Goal: Information Seeking & Learning: Learn about a topic

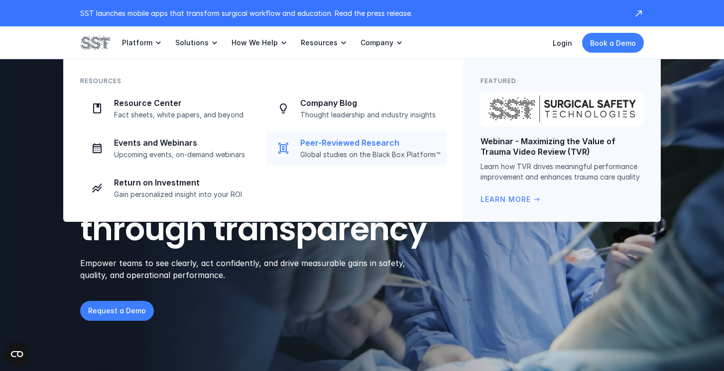
click at [327, 137] on link "Peer-Reviewed Research Global studies on the Black Box Platform™" at bounding box center [356, 148] width 180 height 34
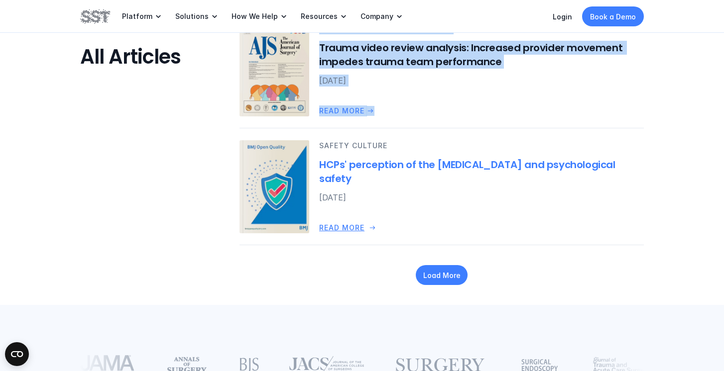
scroll to position [1334, 0]
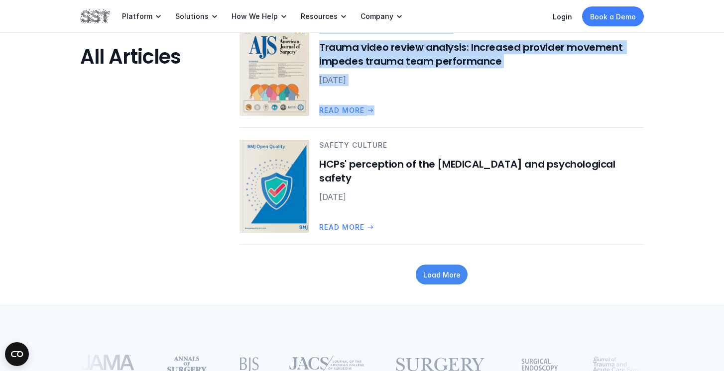
click at [458, 273] on p "Load More" at bounding box center [441, 275] width 37 height 10
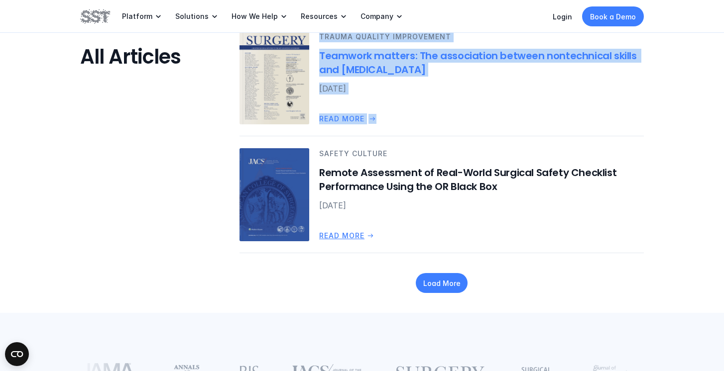
scroll to position [2263, 0]
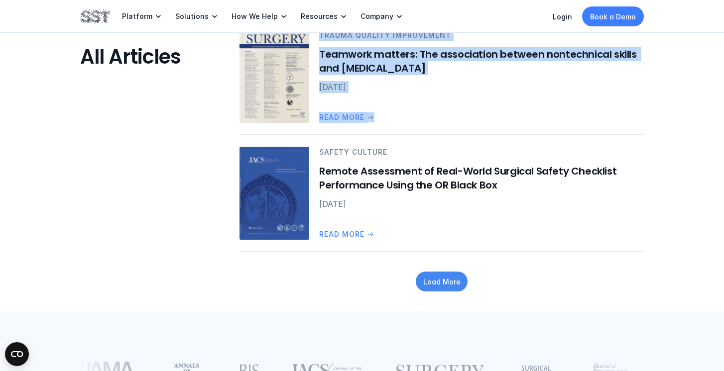
click at [446, 286] on p "Load More" at bounding box center [441, 282] width 37 height 10
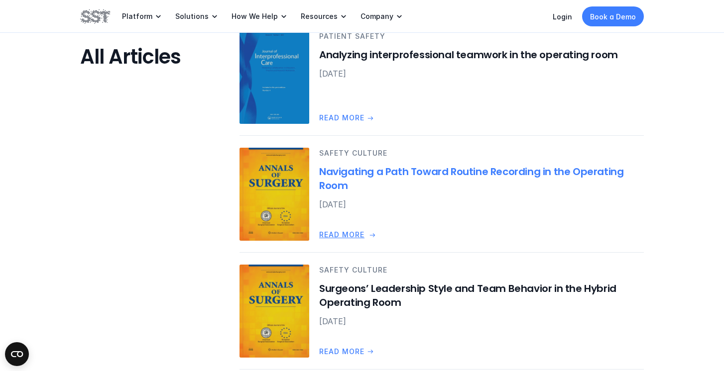
scroll to position [2866, 0]
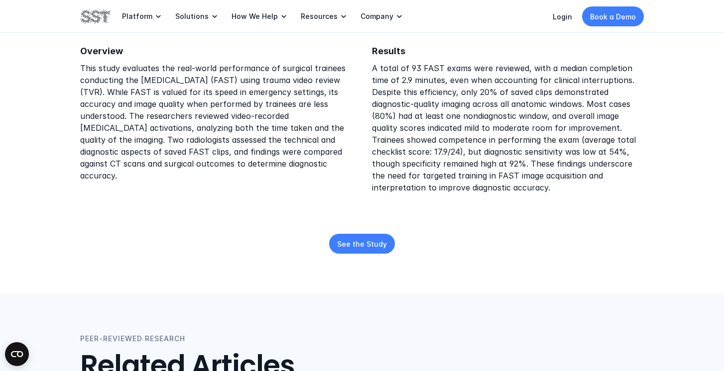
scroll to position [263, 0]
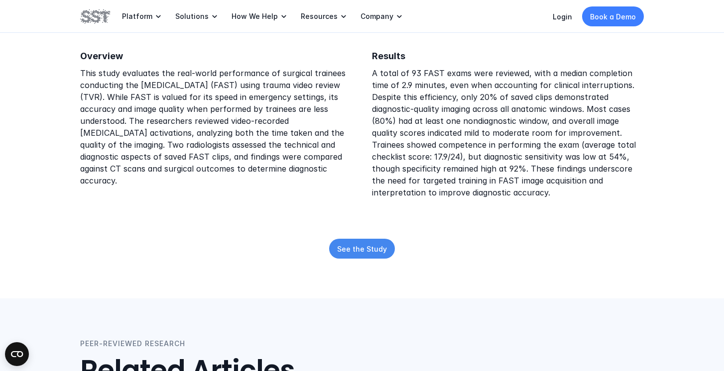
click at [370, 243] on p "See the Study" at bounding box center [362, 248] width 50 height 10
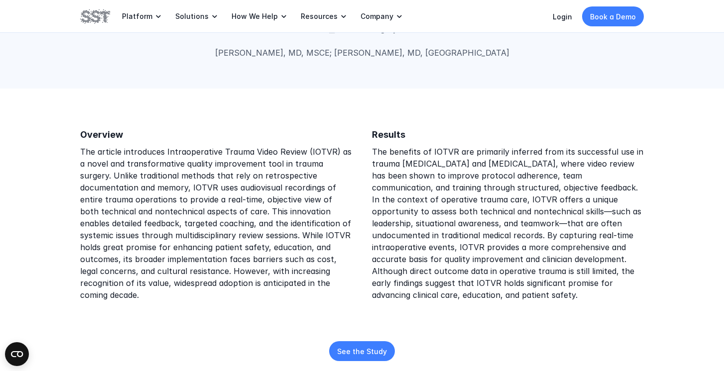
scroll to position [114, 0]
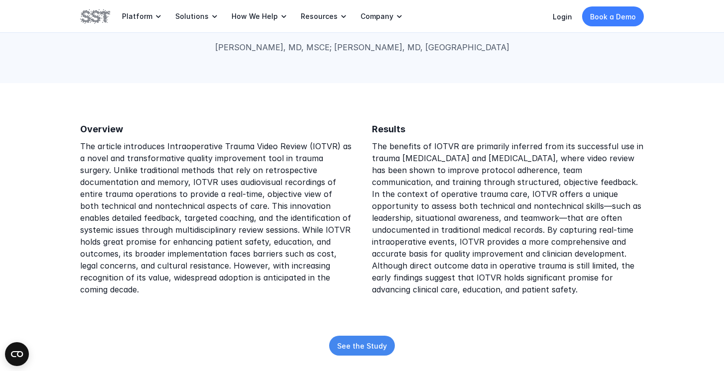
click at [364, 348] on p "See the Study" at bounding box center [362, 346] width 50 height 10
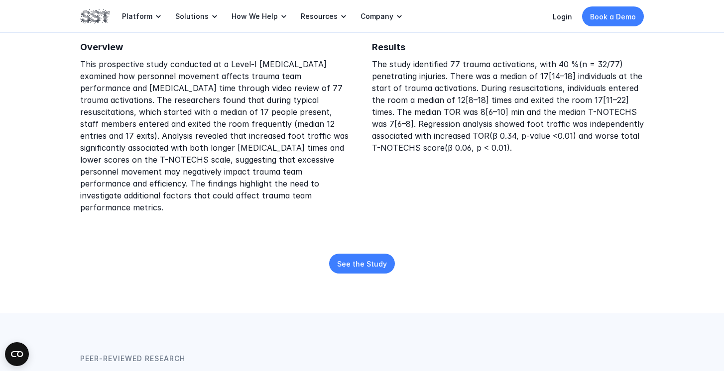
scroll to position [250, 0]
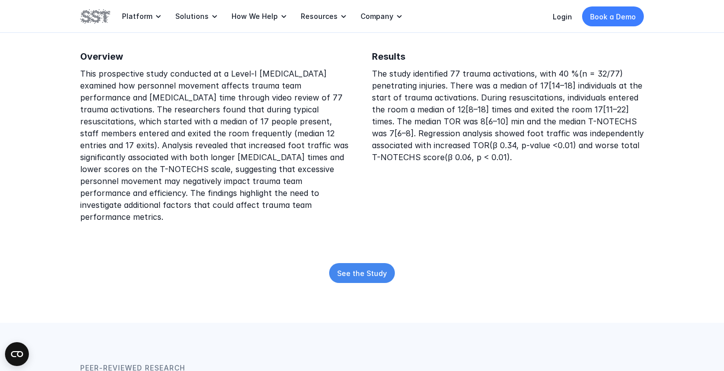
click at [368, 268] on p "See the Study" at bounding box center [362, 273] width 50 height 10
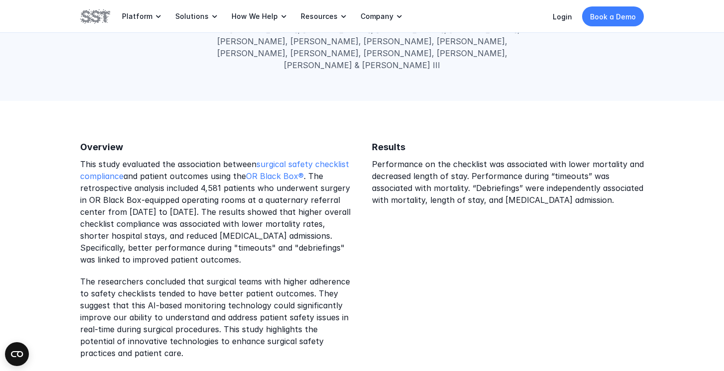
scroll to position [181, 0]
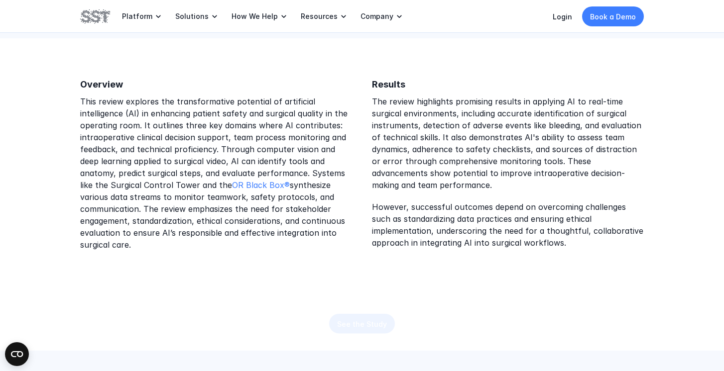
scroll to position [200, 0]
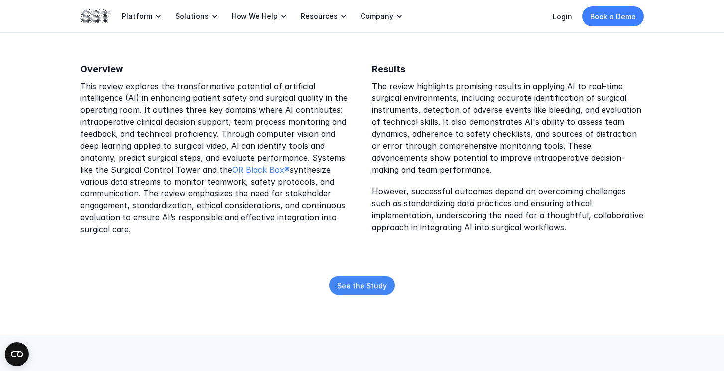
click at [348, 290] on p "See the Study" at bounding box center [362, 285] width 50 height 10
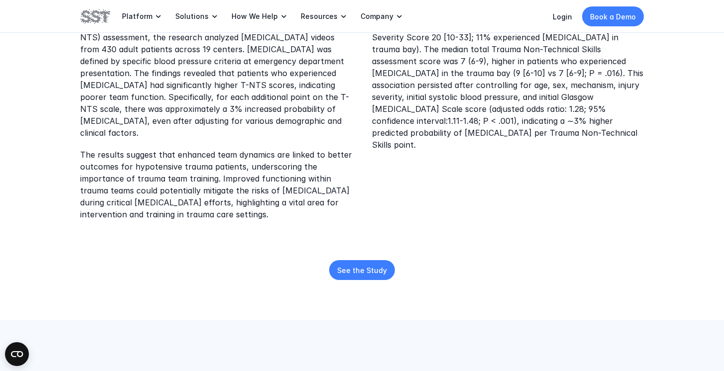
scroll to position [346, 0]
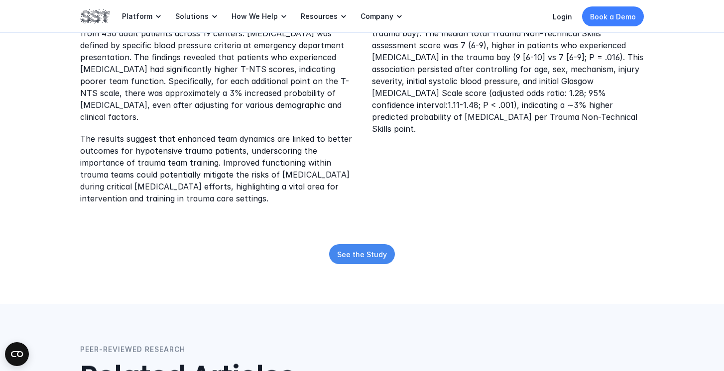
click at [360, 249] on p "See the Study" at bounding box center [362, 254] width 50 height 10
